Goal: Information Seeking & Learning: Learn about a topic

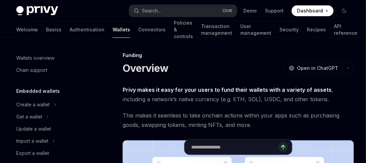
scroll to position [235, 0]
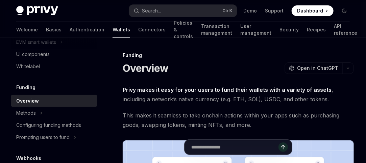
type textarea "*"
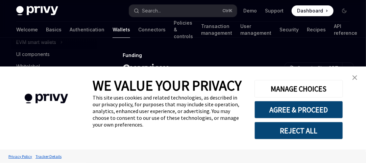
click at [359, 79] on link "close banner" at bounding box center [355, 78] width 14 height 14
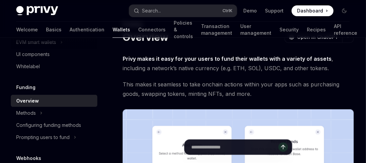
scroll to position [0, 0]
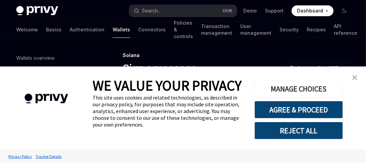
scroll to position [152, 0]
click at [357, 79] on img "close banner" at bounding box center [354, 77] width 5 height 5
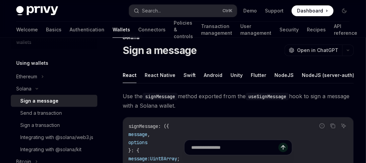
scroll to position [0, 0]
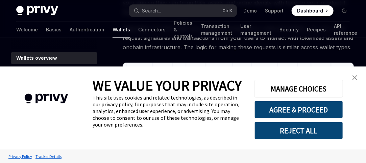
type textarea "*"
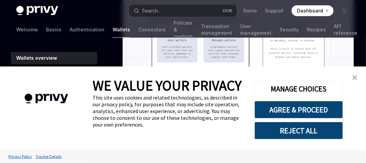
scroll to position [270, 0]
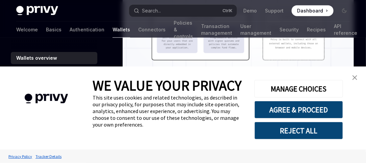
click at [355, 80] on img "close banner" at bounding box center [354, 77] width 5 height 5
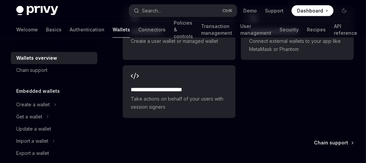
scroll to position [1216, 0]
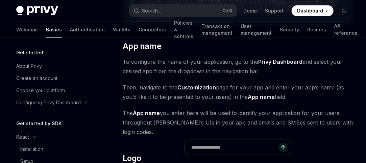
scroll to position [142, 0]
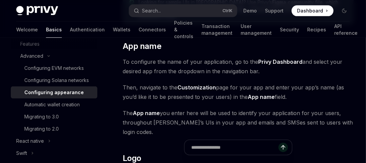
type textarea "*"
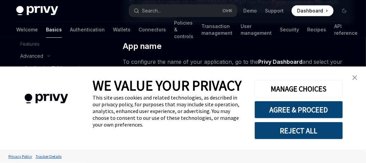
click at [356, 78] on img "close banner" at bounding box center [354, 77] width 5 height 5
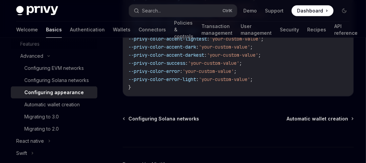
scroll to position [1911, 0]
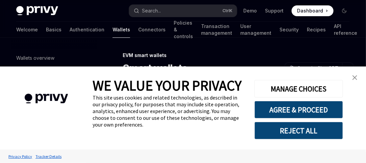
scroll to position [188, 0]
click at [356, 79] on img "close banner" at bounding box center [354, 77] width 5 height 5
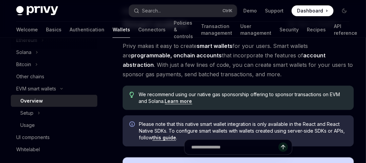
scroll to position [11, 0]
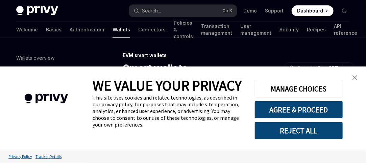
scroll to position [188, 0]
click at [355, 80] on img "close banner" at bounding box center [354, 77] width 5 height 5
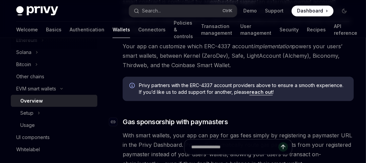
scroll to position [507, 0]
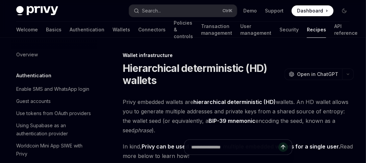
scroll to position [165, 0]
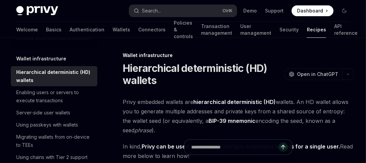
type textarea "*"
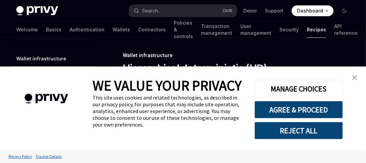
click at [355, 76] on link "close banner" at bounding box center [355, 78] width 14 height 14
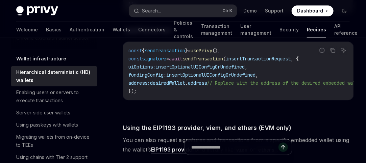
scroll to position [1486, 0]
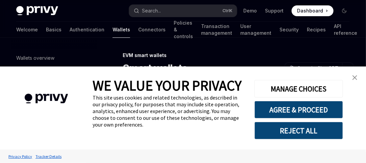
scroll to position [188, 0]
click at [354, 78] on img "close banner" at bounding box center [354, 77] width 5 height 5
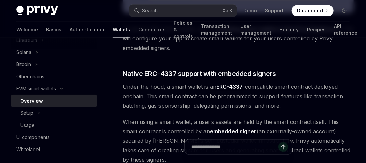
scroll to position [282, 0]
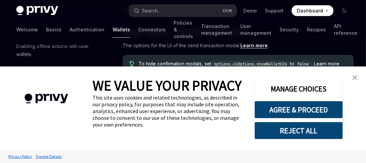
scroll to position [371, 0]
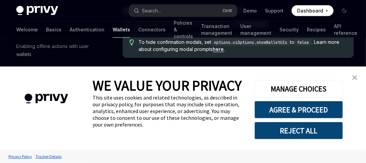
click at [355, 77] on img "close banner" at bounding box center [354, 77] width 5 height 5
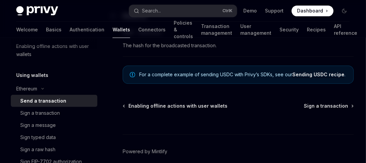
scroll to position [564, 0]
